Goal: Navigation & Orientation: Find specific page/section

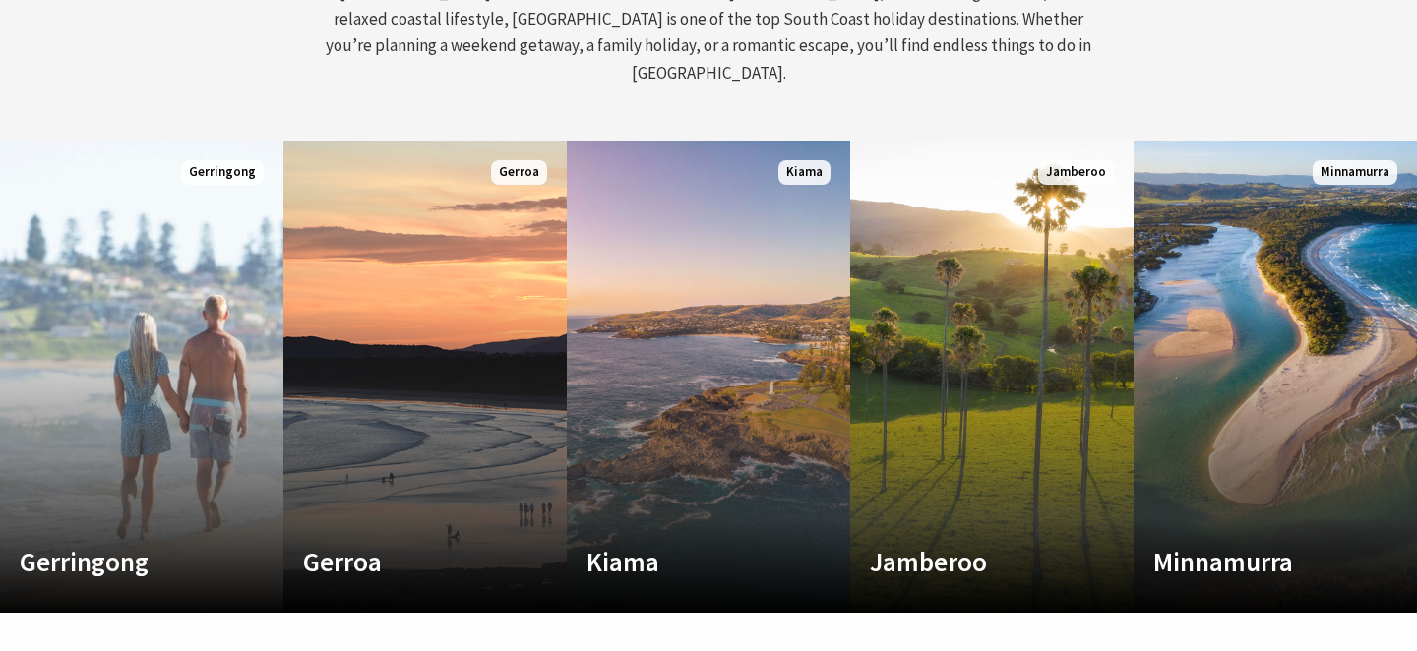
scroll to position [987, 0]
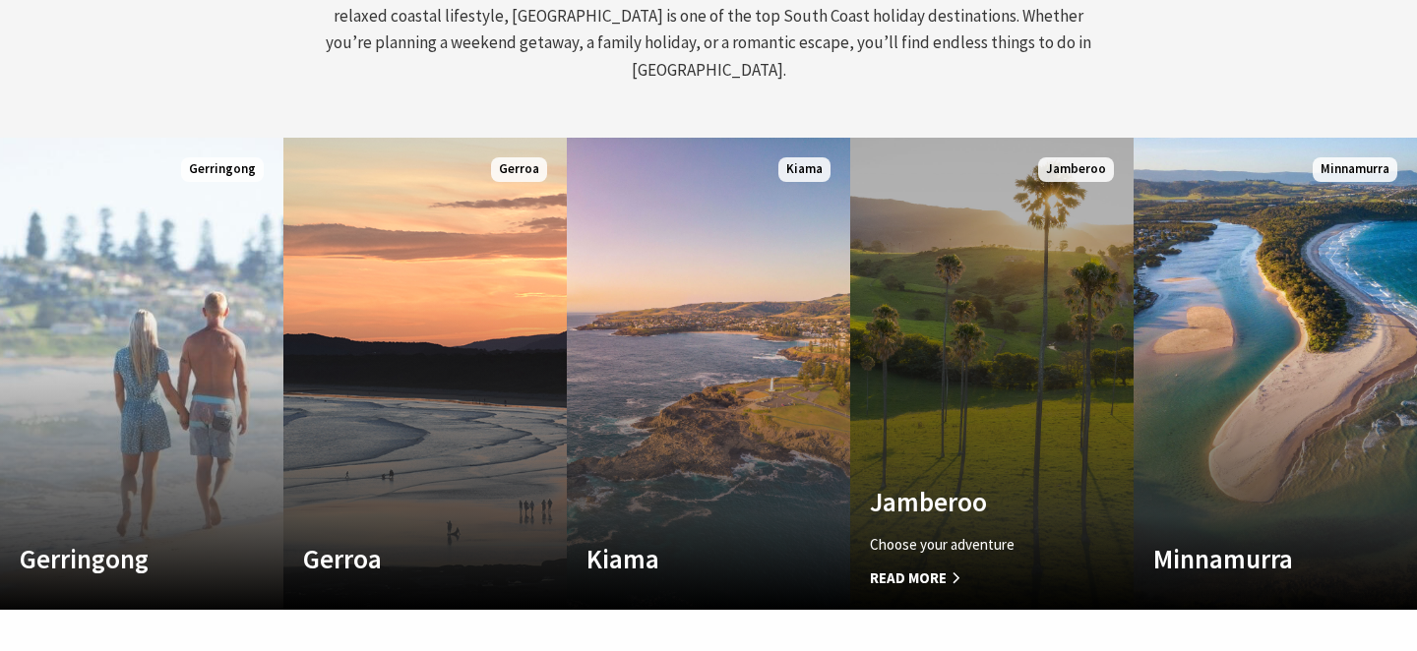
click at [1082, 404] on link "Custom Image Used [GEOGRAPHIC_DATA] Choose your adventure Read More [GEOGRAPHIC…" at bounding box center [991, 374] width 283 height 472
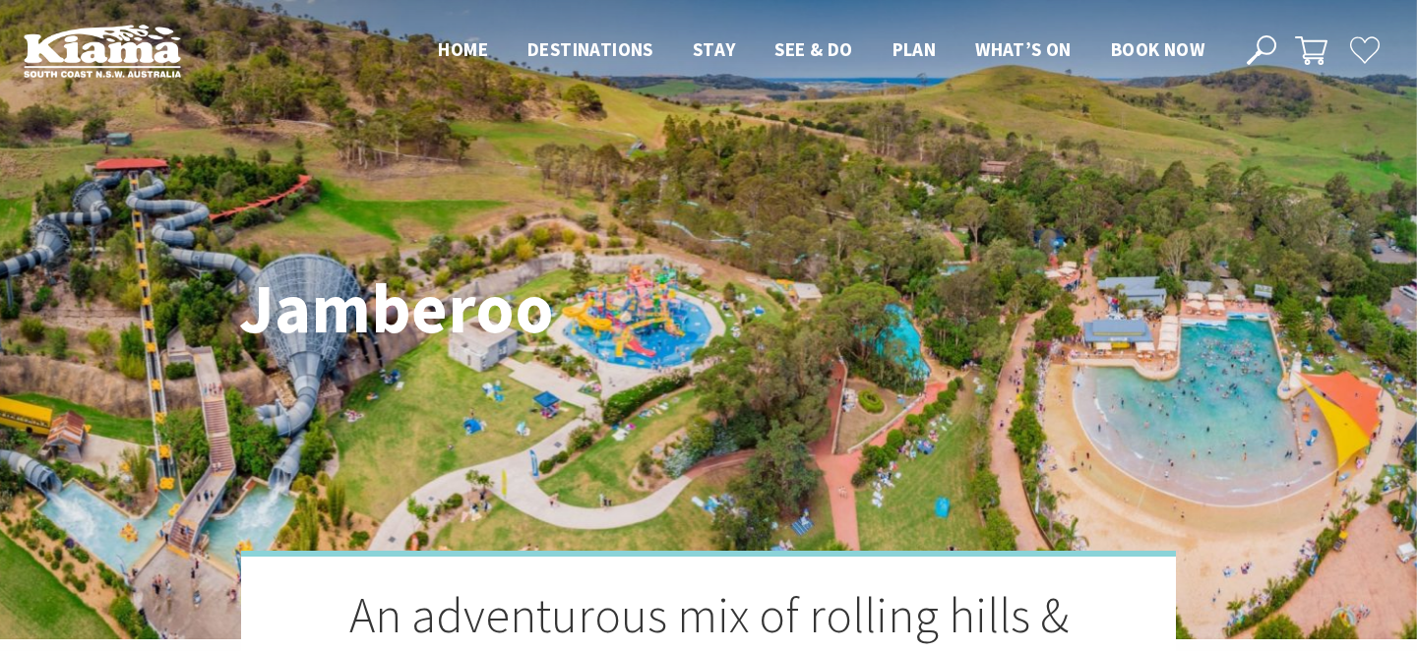
scroll to position [11, 1412]
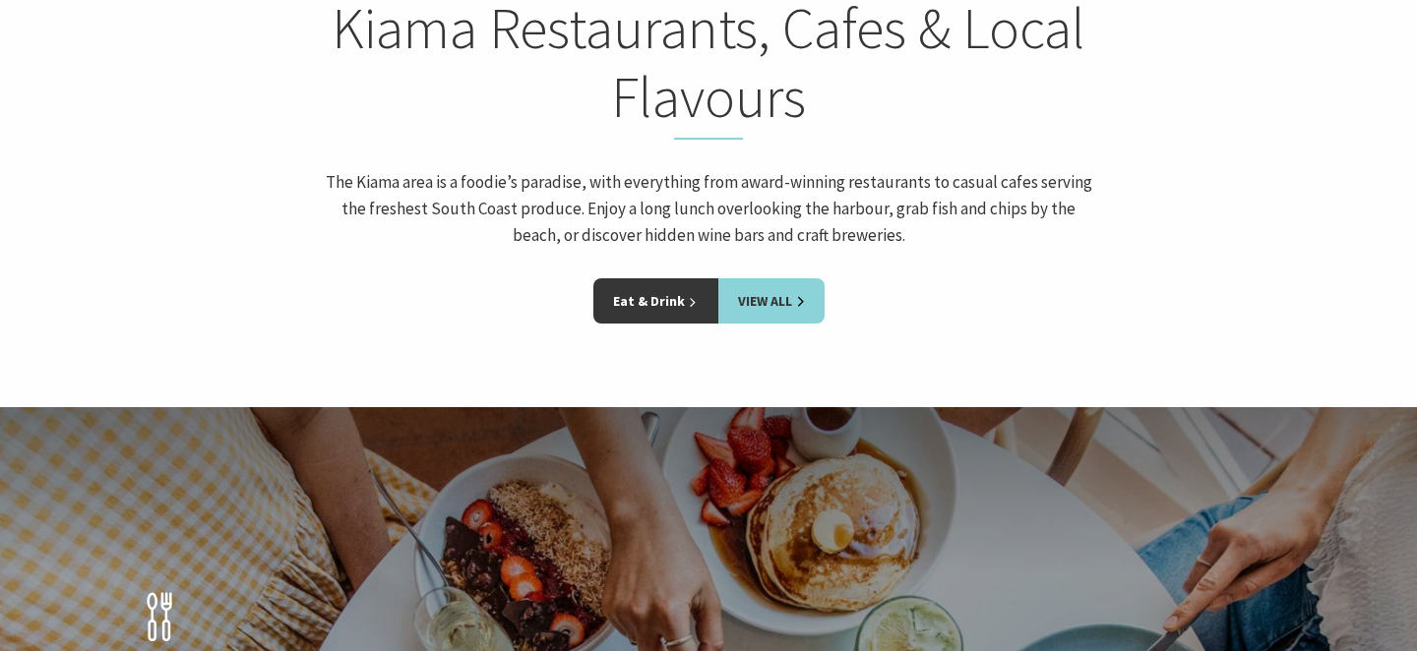
scroll to position [2994, 0]
